Goal: Communication & Community: Answer question/provide support

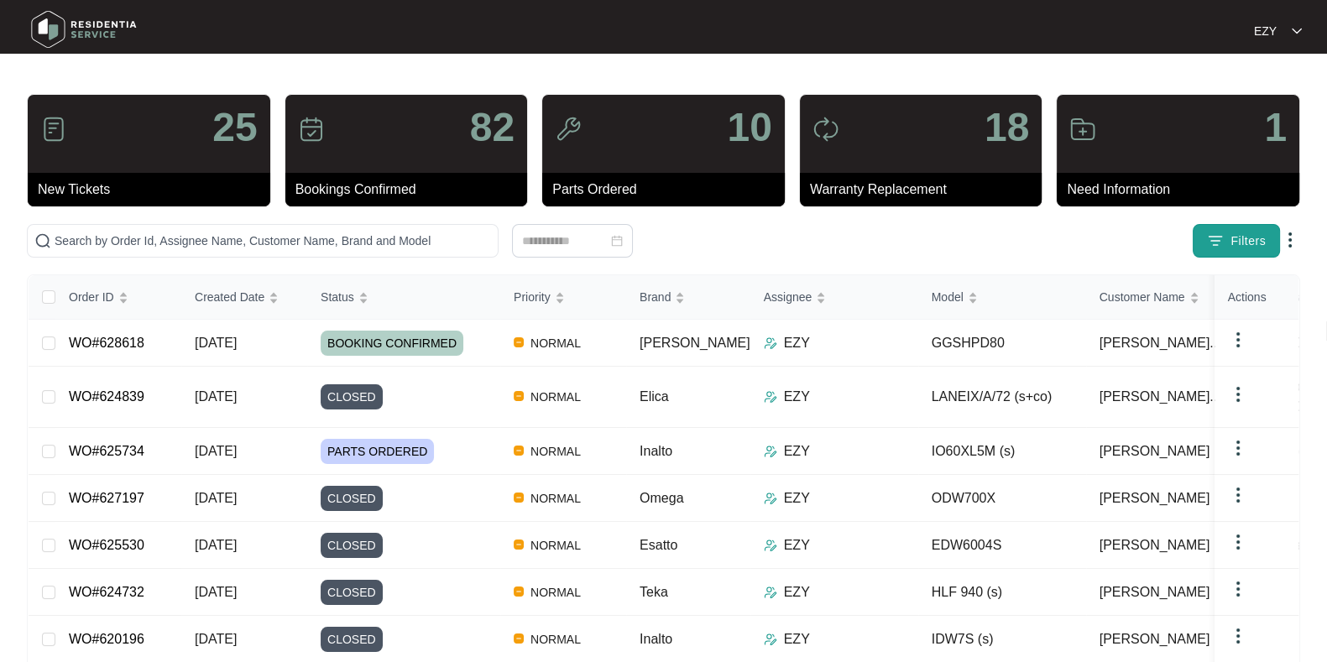
click at [1232, 254] on button "Filters" at bounding box center [1235, 241] width 87 height 34
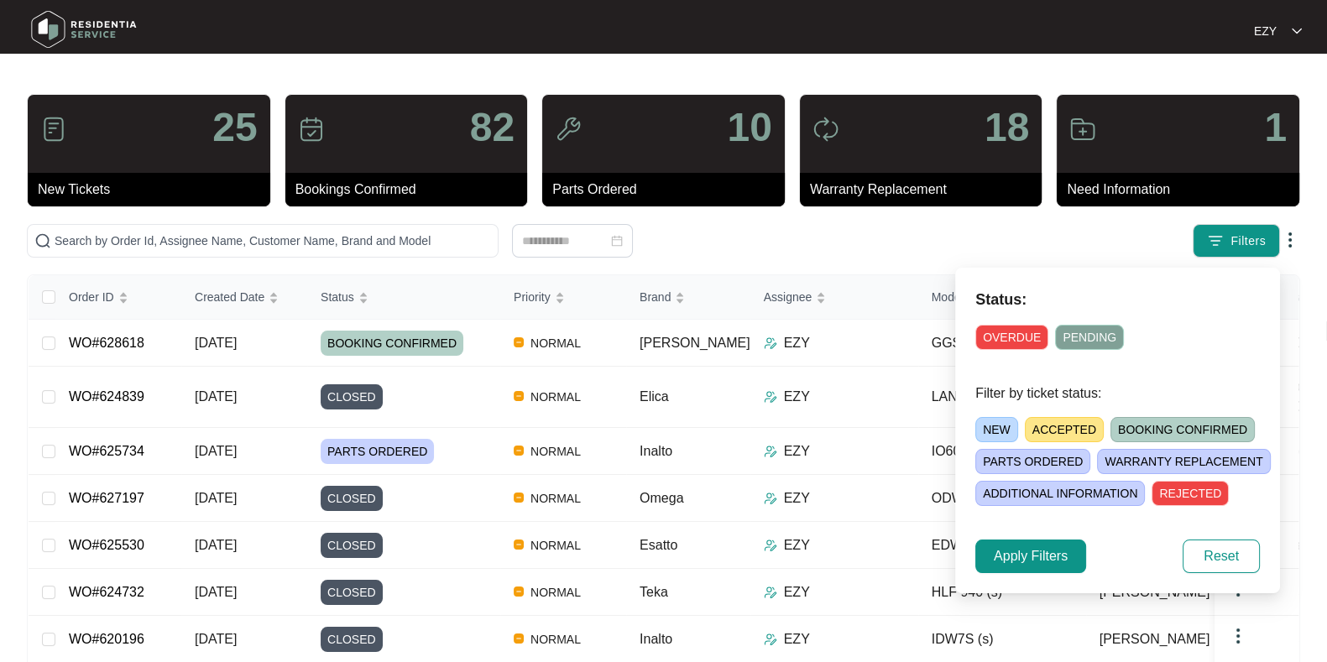
click at [991, 427] on span "NEW" at bounding box center [996, 429] width 43 height 25
click at [1024, 550] on span "Apply Filters" at bounding box center [1031, 556] width 74 height 20
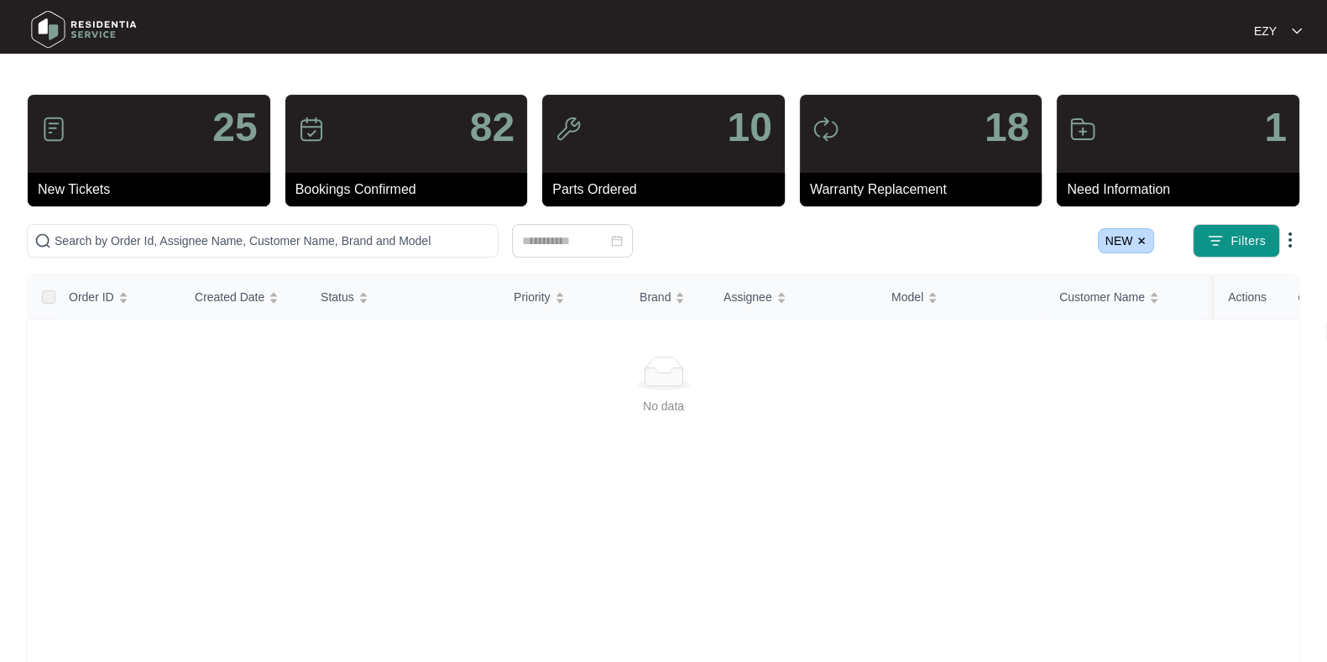
click at [1145, 240] on img at bounding box center [1141, 241] width 10 height 10
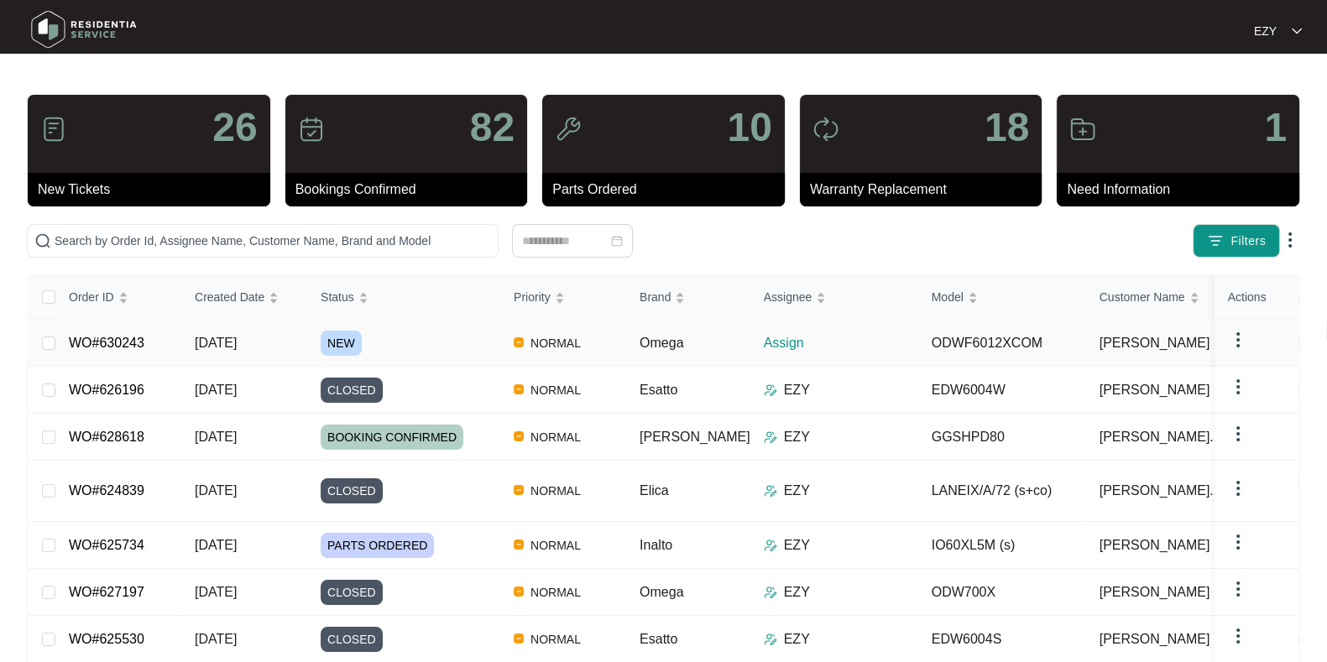
click at [420, 335] on div "NEW" at bounding box center [411, 343] width 180 height 25
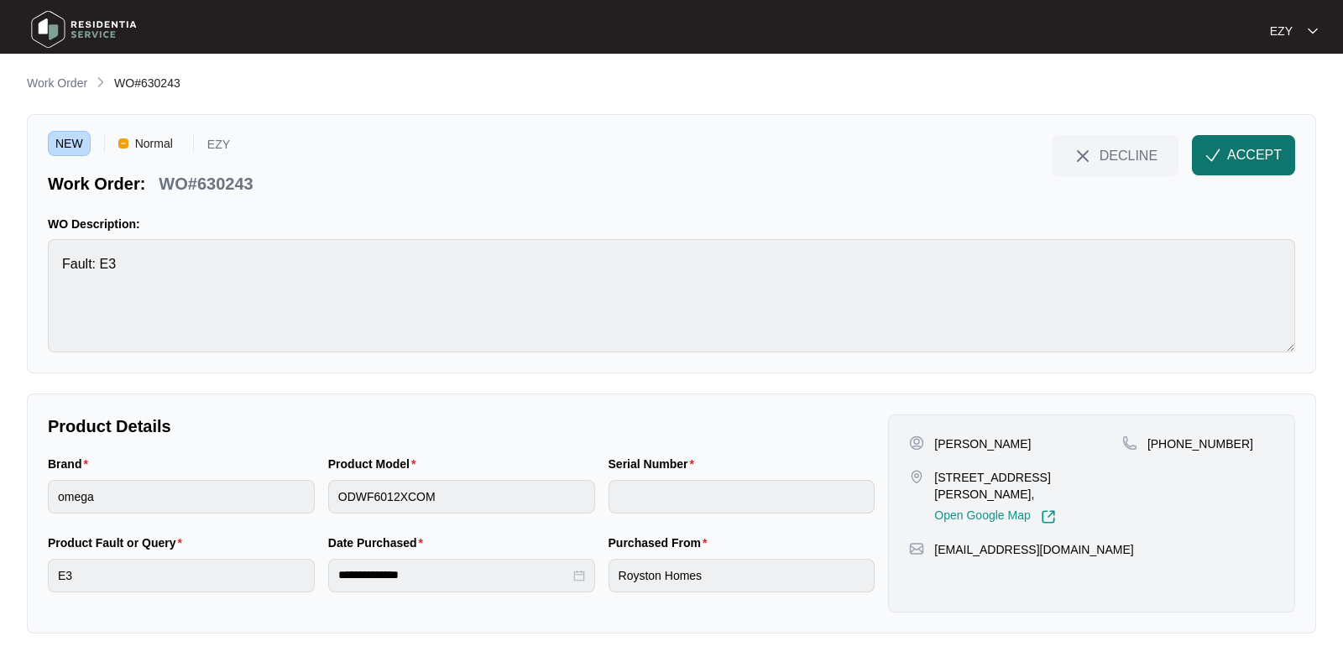
click at [1212, 152] on img "button" at bounding box center [1212, 155] width 15 height 15
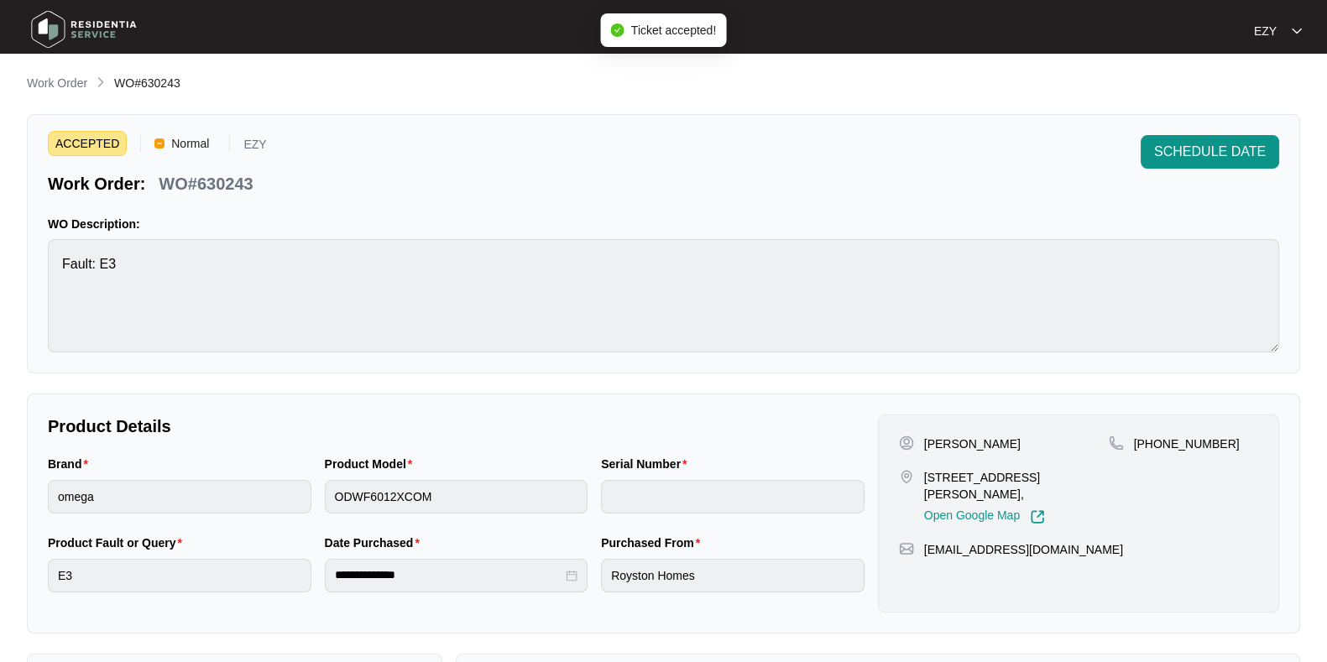
click at [184, 188] on p "WO#630243" at bounding box center [206, 183] width 94 height 23
copy div "WO#630243 SCHEDULE DATE"
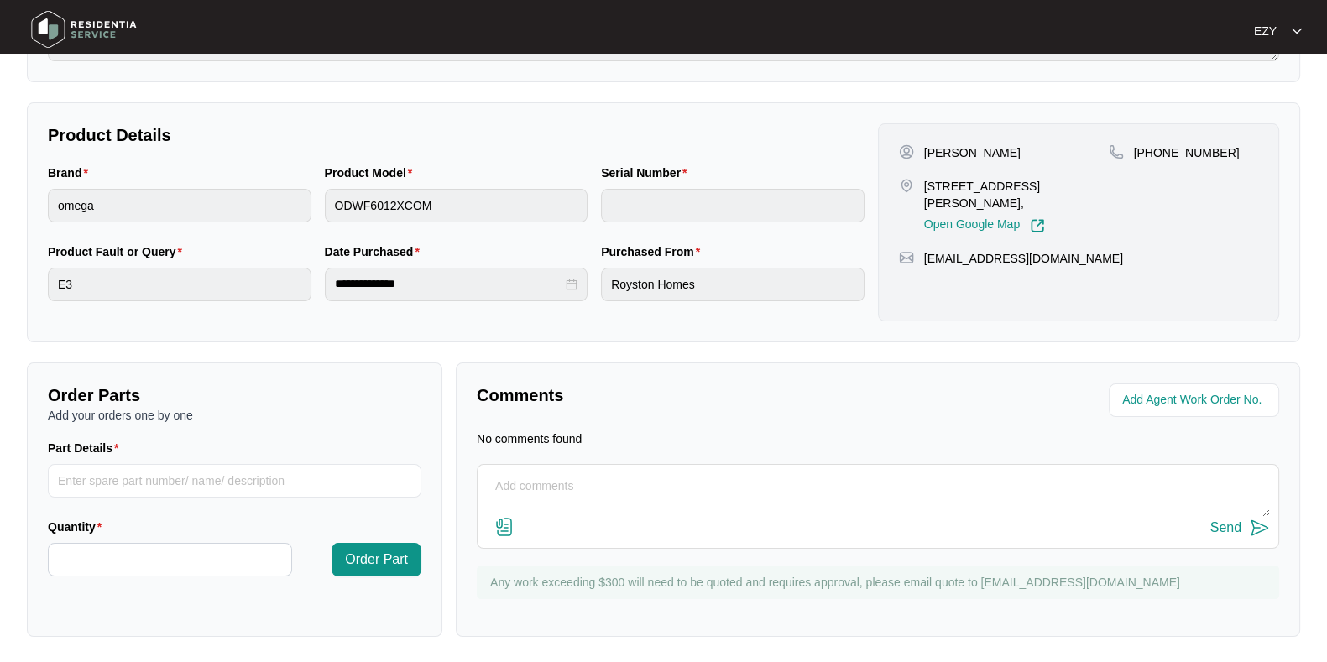
click at [935, 195] on p "[STREET_ADDRESS][PERSON_NAME]," at bounding box center [1016, 195] width 185 height 34
copy p "[STREET_ADDRESS][PERSON_NAME],"
click at [926, 149] on p "[PERSON_NAME]" at bounding box center [972, 152] width 96 height 17
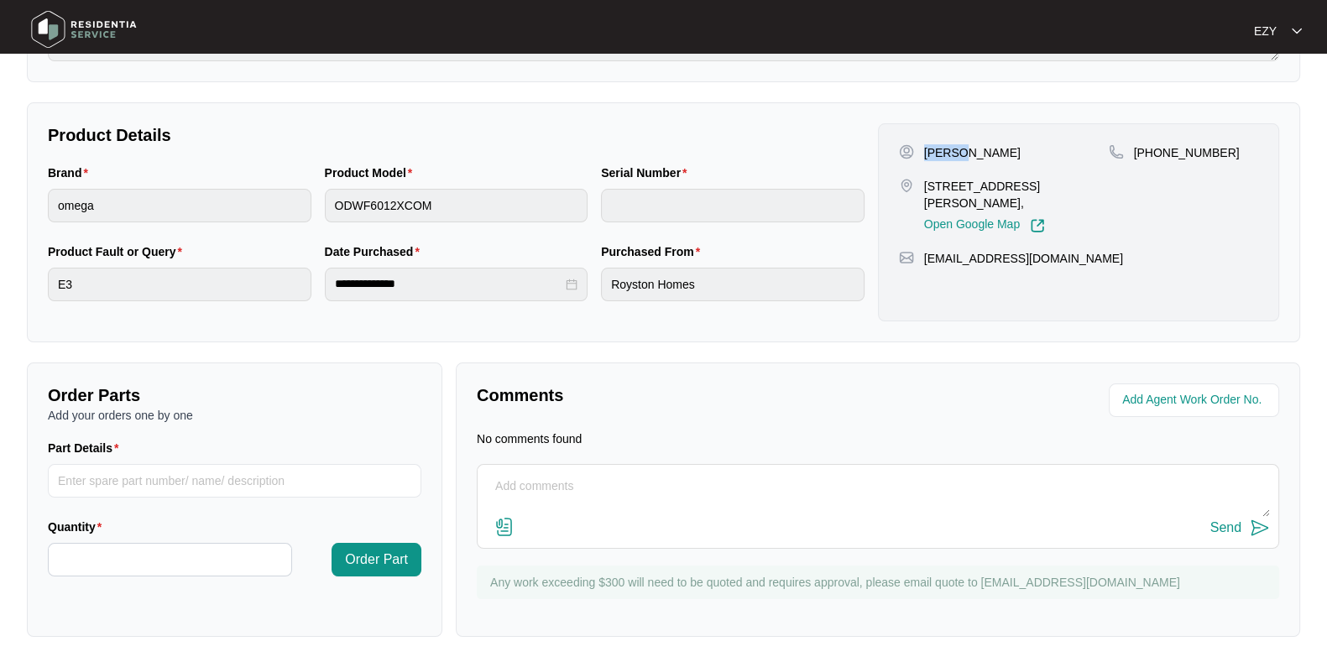
click at [926, 149] on p "[PERSON_NAME]" at bounding box center [972, 152] width 96 height 17
copy p "[PERSON_NAME]"
drag, startPoint x: 1238, startPoint y: 149, endPoint x: 1150, endPoint y: 161, distance: 89.0
click at [1150, 161] on div "[PHONE_NUMBER]" at bounding box center [1182, 188] width 149 height 89
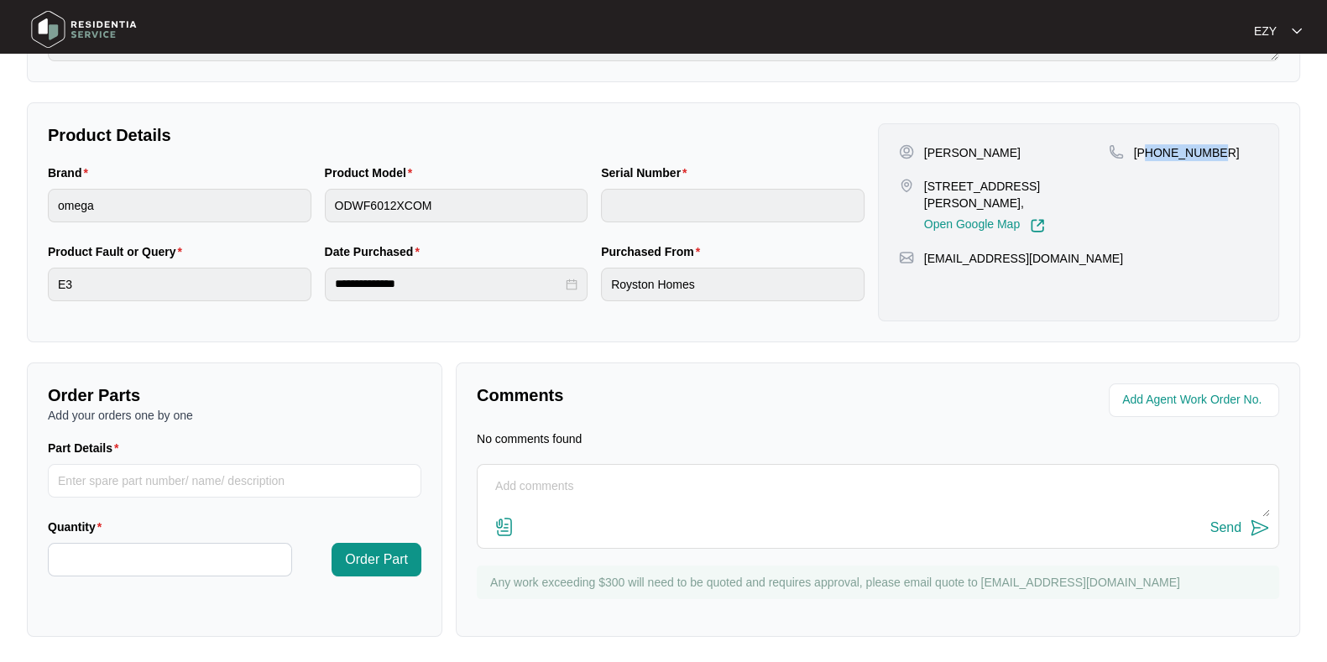
click at [1232, 157] on div "[PHONE_NUMBER]" at bounding box center [1182, 152] width 149 height 17
drag, startPoint x: 1232, startPoint y: 157, endPoint x: 1154, endPoint y: 159, distance: 78.1
click at [1154, 159] on div "[PHONE_NUMBER]" at bounding box center [1182, 188] width 149 height 89
copy p "410076554"
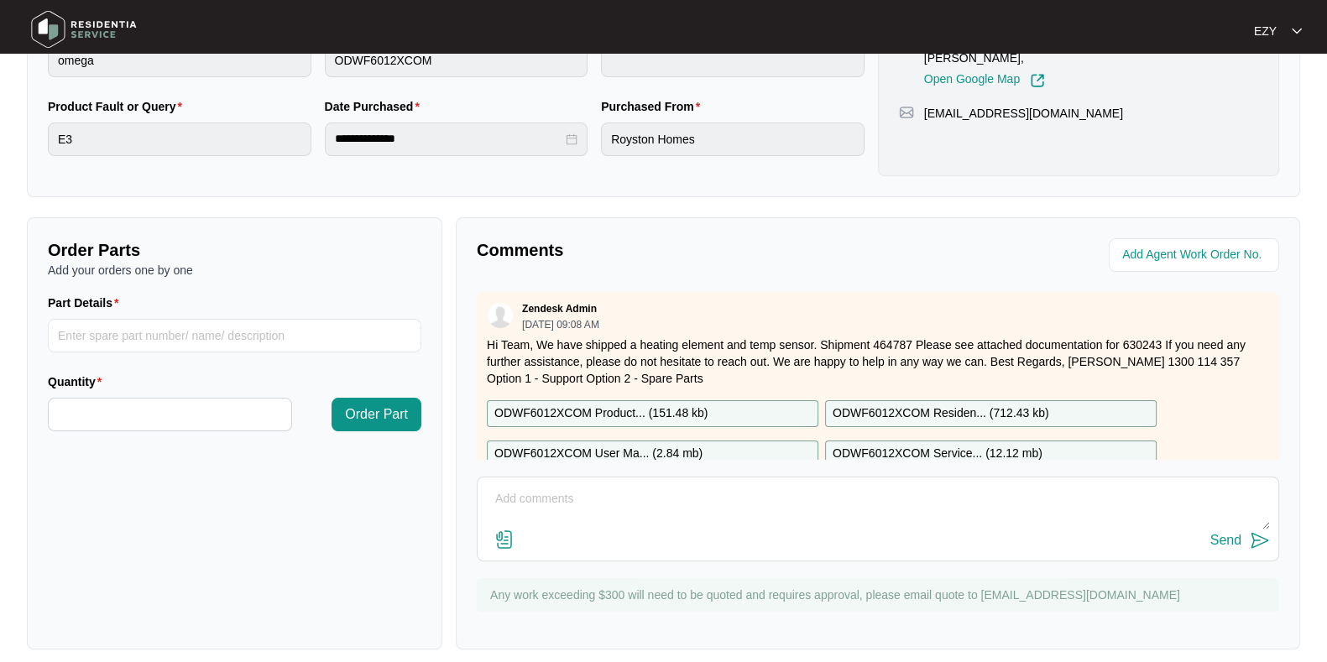
scroll to position [46, 0]
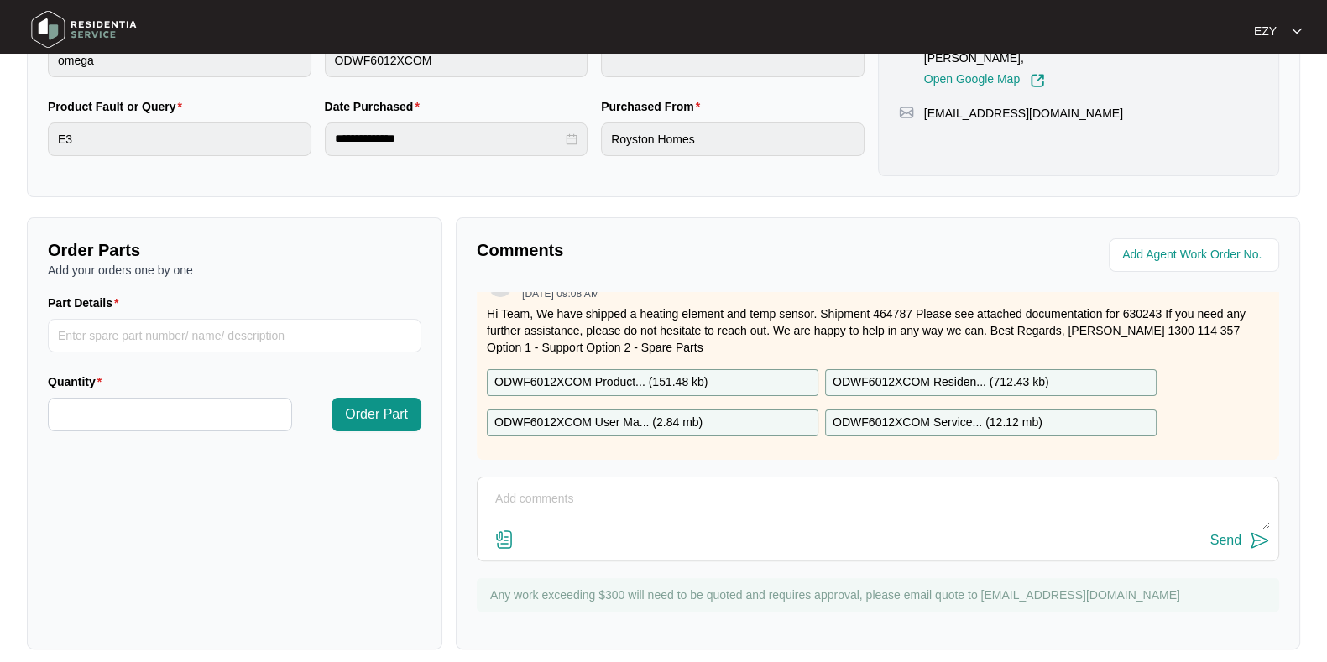
click at [621, 373] on p "ODWF6012XCOM Product... ( 151.48 kb )" at bounding box center [600, 382] width 213 height 18
click at [639, 414] on p "ODWF6012XCOM User Ma... ( 2.84 mb )" at bounding box center [598, 423] width 208 height 18
click at [849, 373] on p "ODWF6012XCOM Residen... ( 712.43 kb )" at bounding box center [940, 382] width 216 height 18
click at [860, 414] on p "ODWF6012XCOM Service... ( 12.12 mb )" at bounding box center [937, 423] width 210 height 18
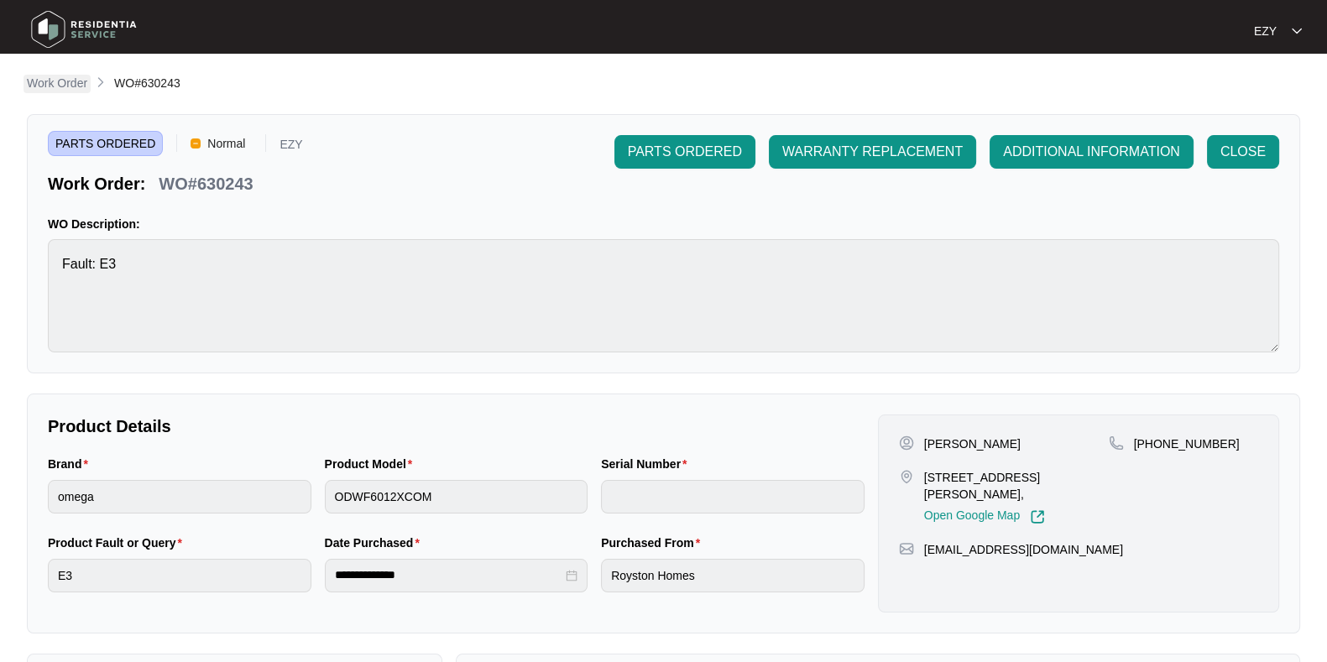
click at [68, 83] on p "Work Order" at bounding box center [57, 83] width 60 height 17
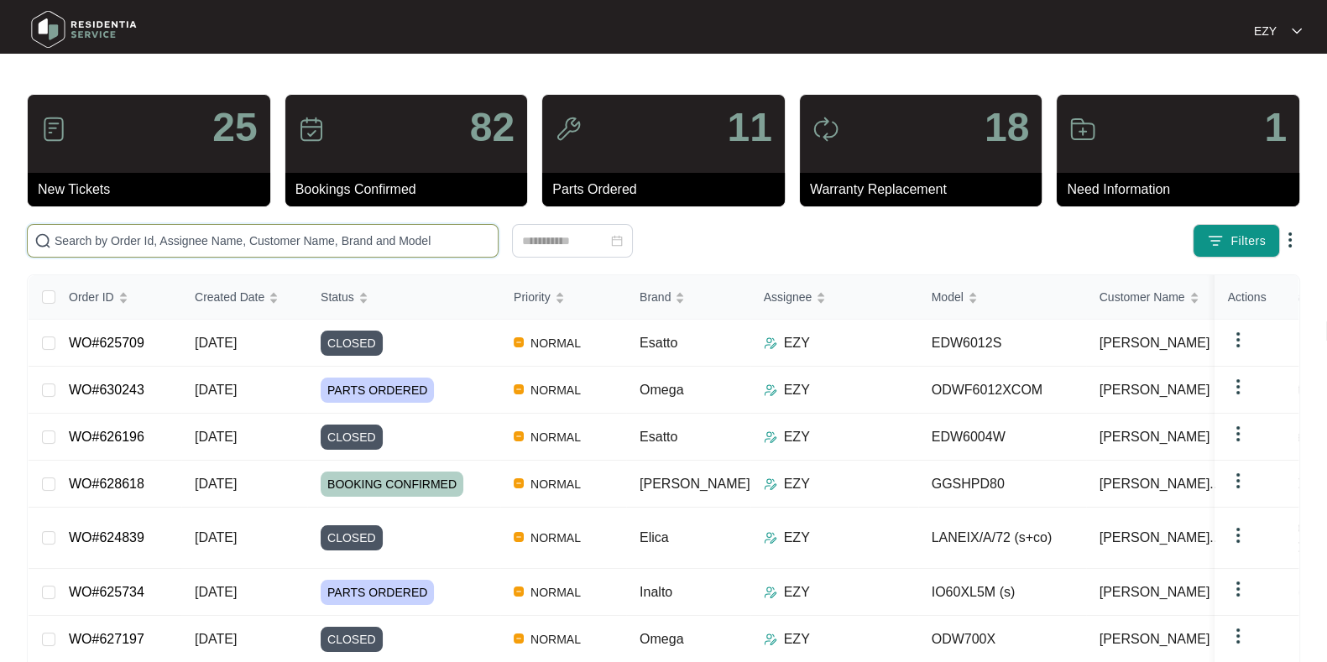
click at [278, 240] on input "text" at bounding box center [273, 241] width 436 height 18
paste input "627177"
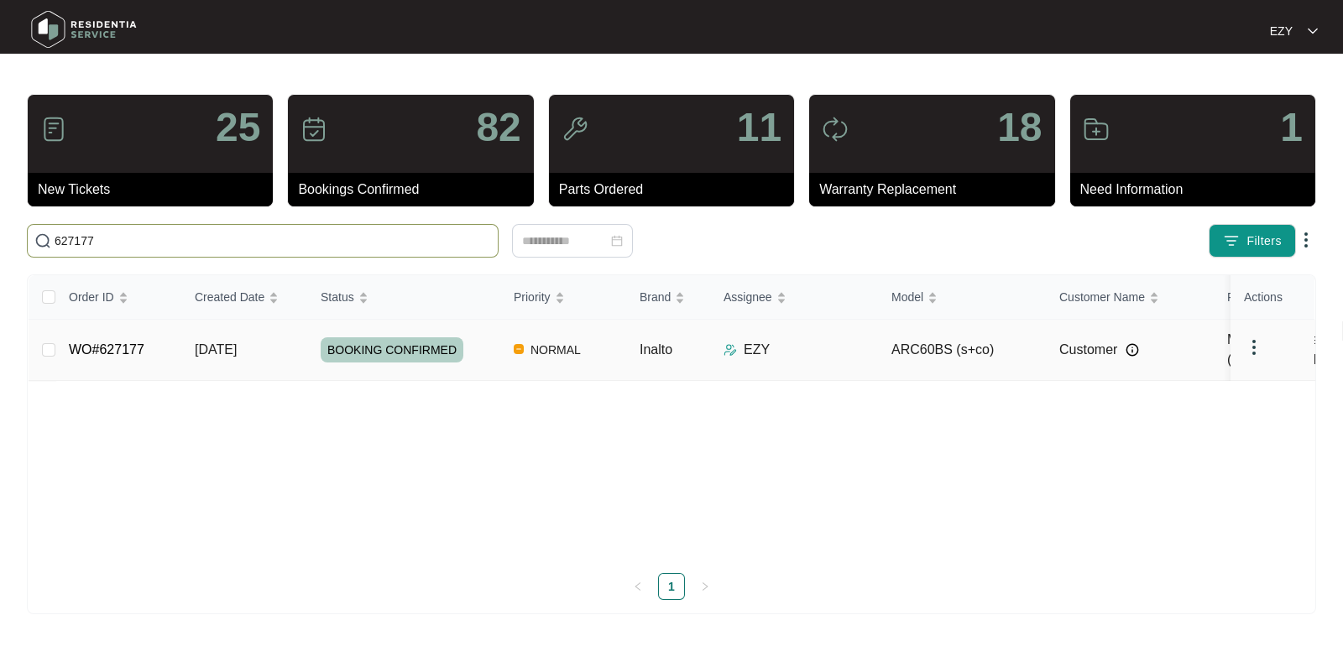
type input "627177"
click at [171, 346] on td "WO#627177" at bounding box center [118, 350] width 126 height 61
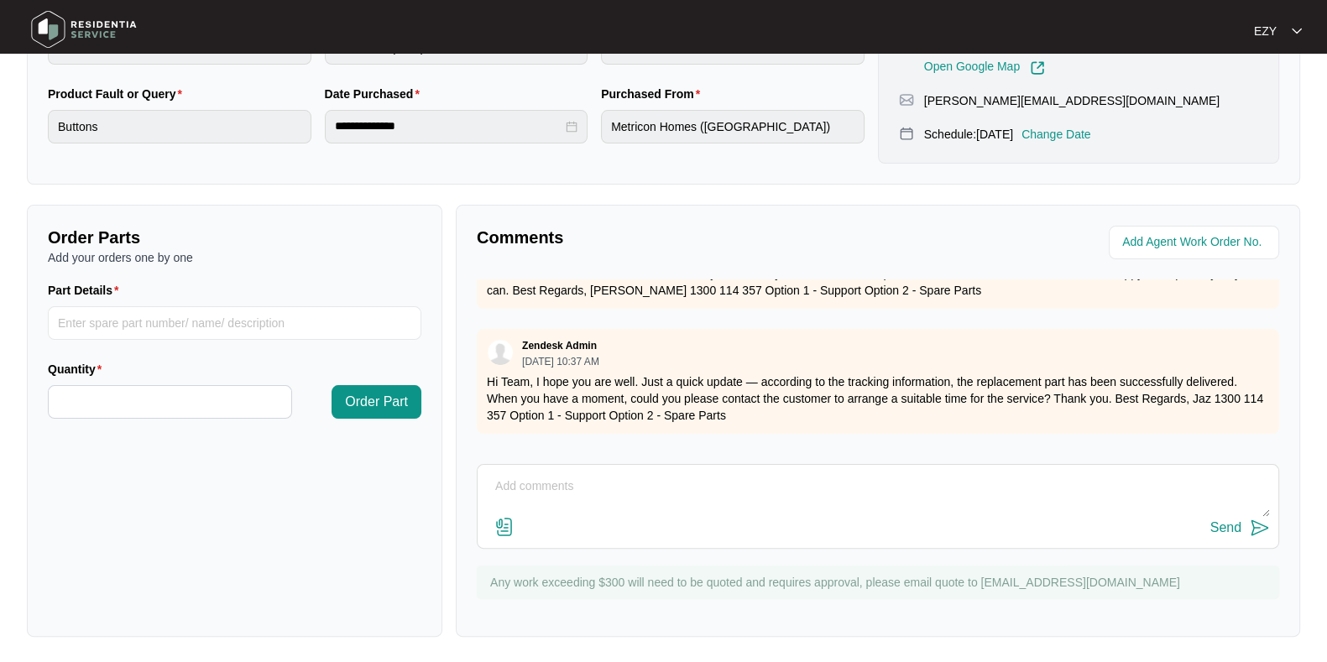
scroll to position [1082, 0]
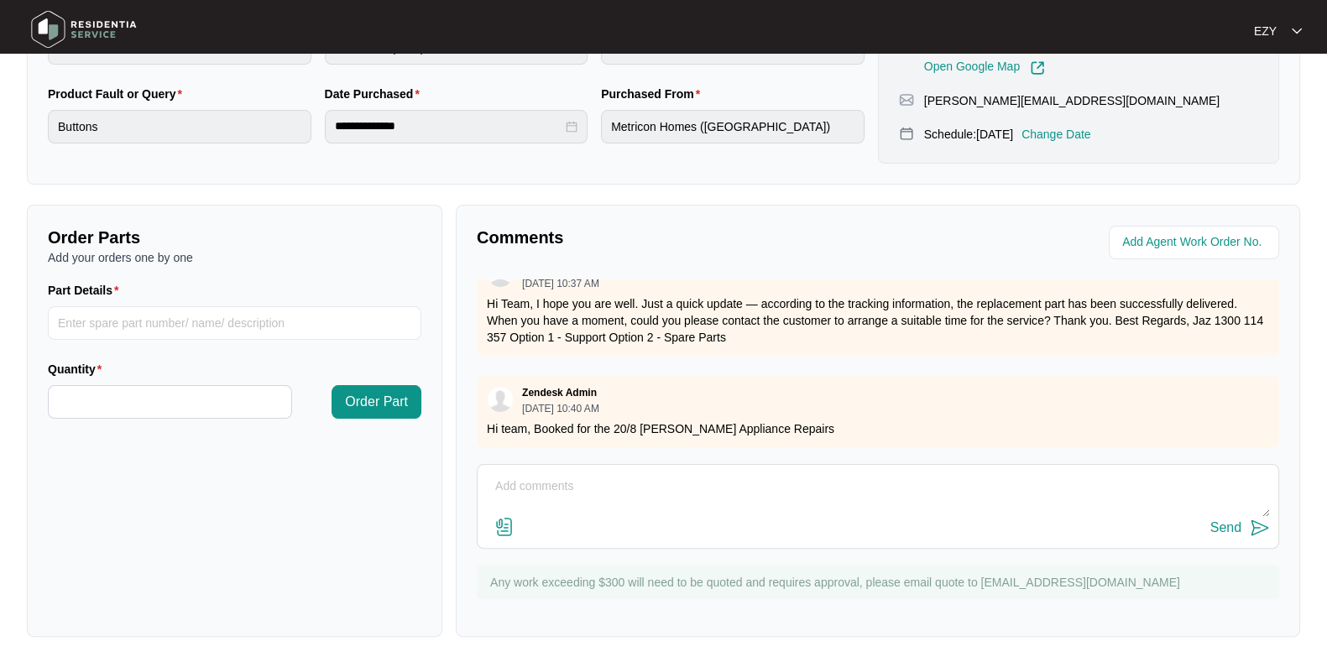
click at [576, 503] on textarea at bounding box center [878, 495] width 784 height 44
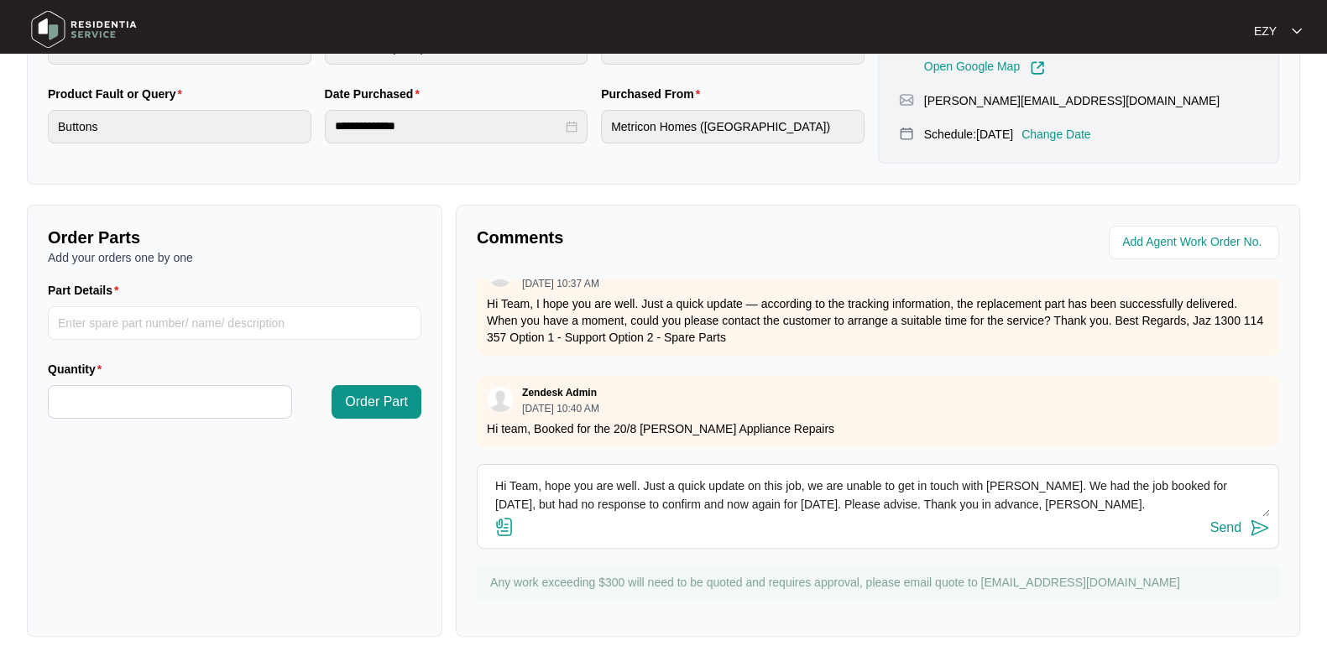
type textarea "Hi Team, hope you are well. Just a quick update on this job, we are unable to g…"
click at [1217, 527] on div "Send" at bounding box center [1225, 527] width 31 height 15
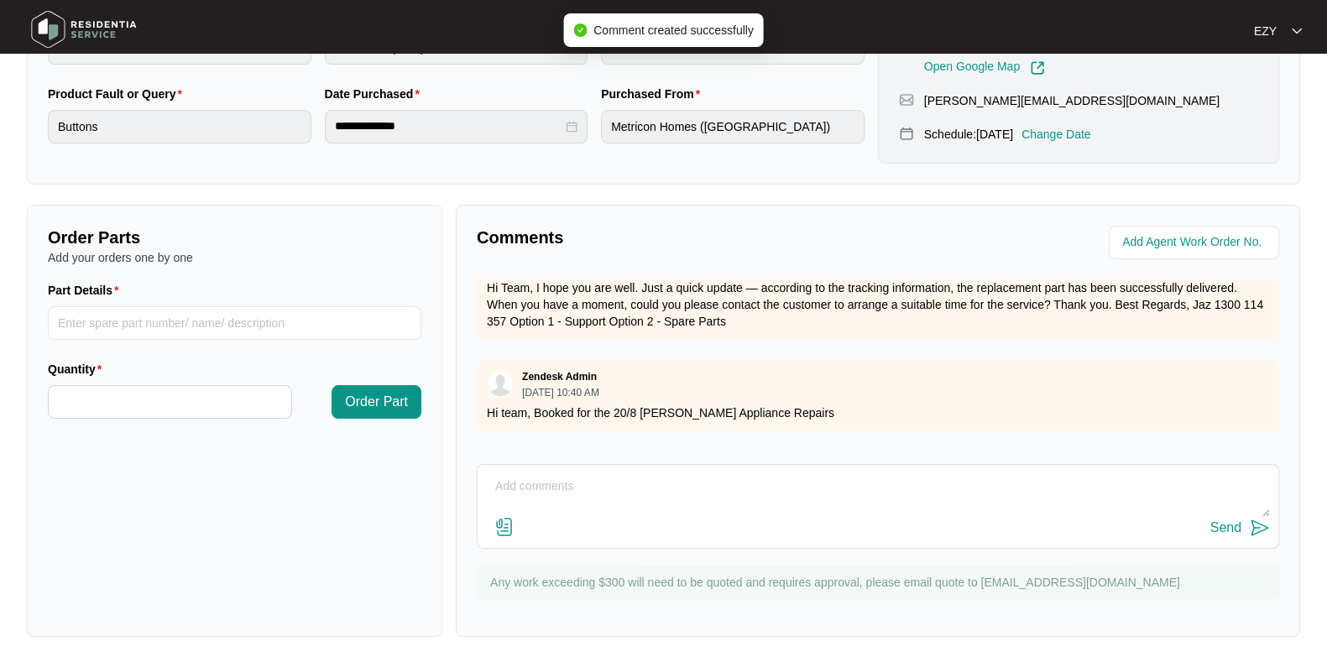
scroll to position [1190, 0]
